Goal: Task Accomplishment & Management: Manage account settings

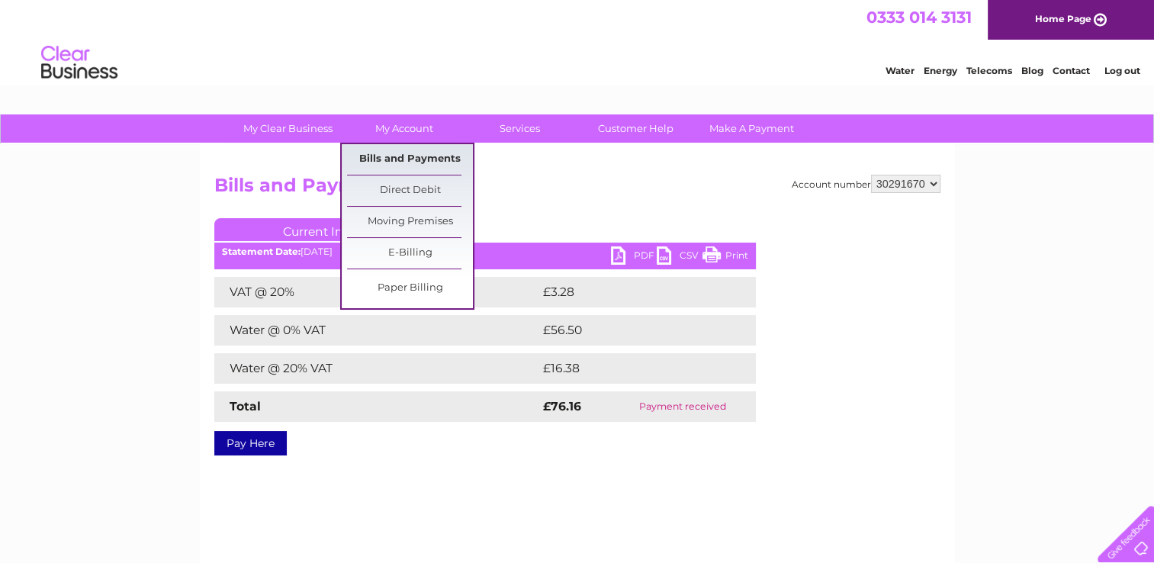
click at [412, 159] on link "Bills and Payments" at bounding box center [410, 159] width 126 height 31
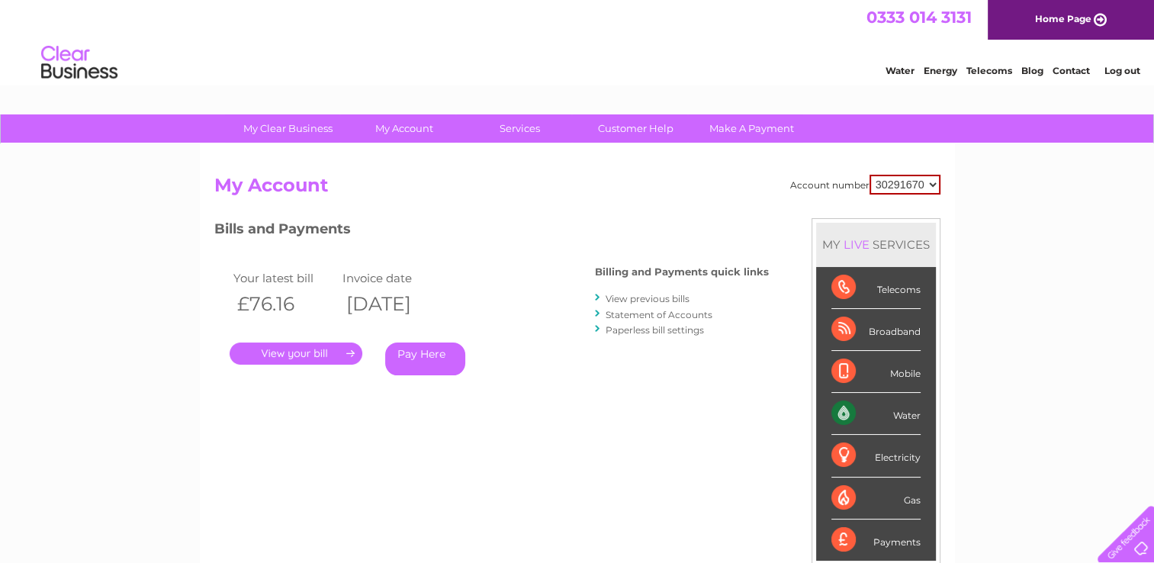
click at [629, 294] on link "View previous bills" at bounding box center [648, 298] width 84 height 11
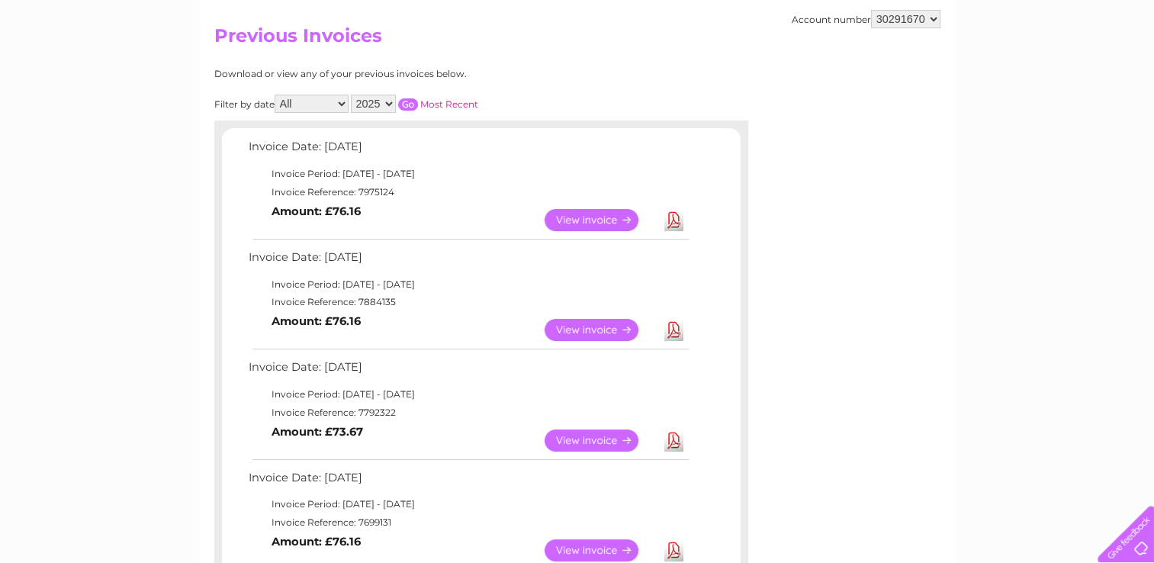
scroll to position [153, 0]
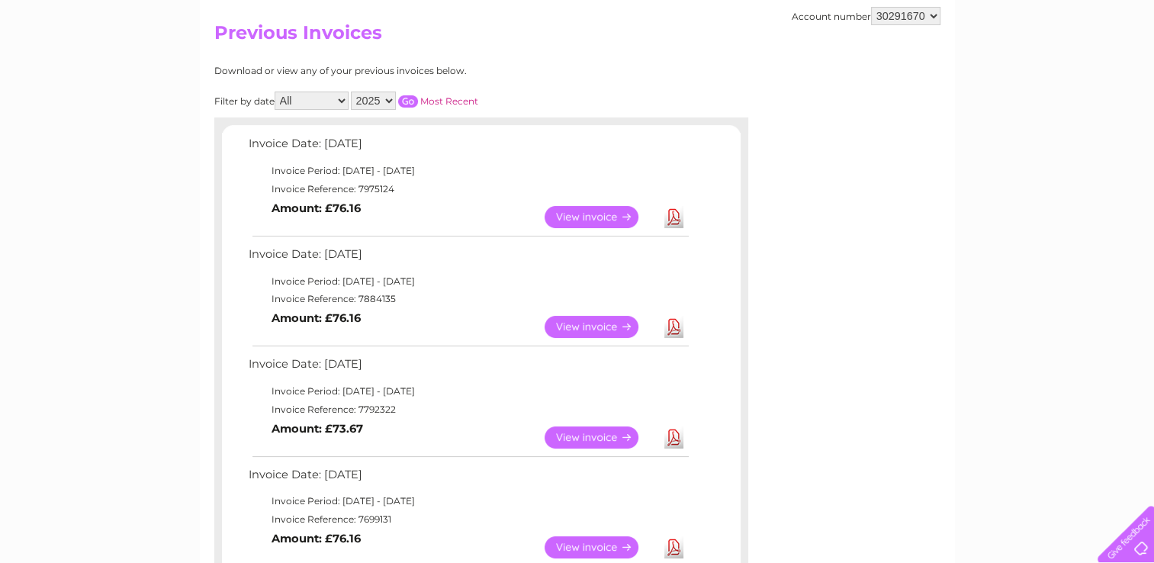
click at [593, 440] on link "View" at bounding box center [601, 438] width 112 height 22
